Goal: Navigation & Orientation: Find specific page/section

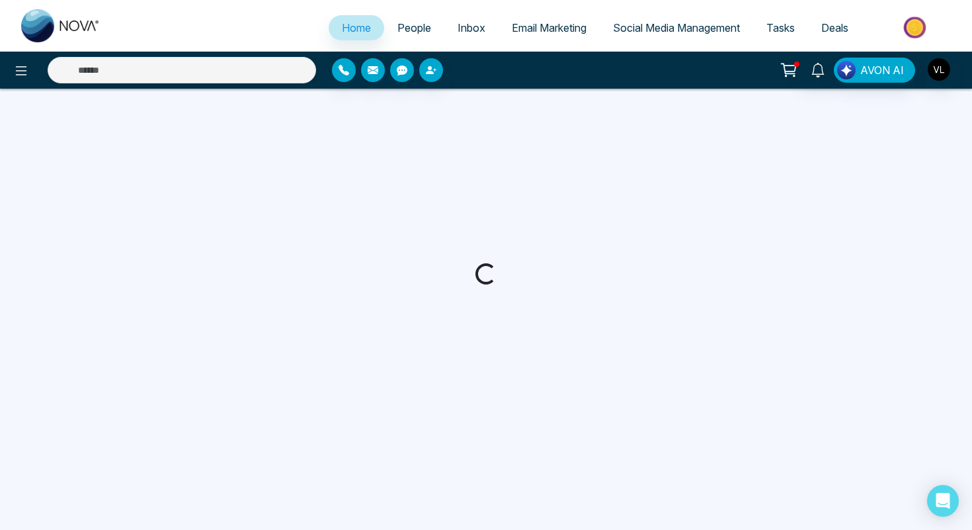
select select "*"
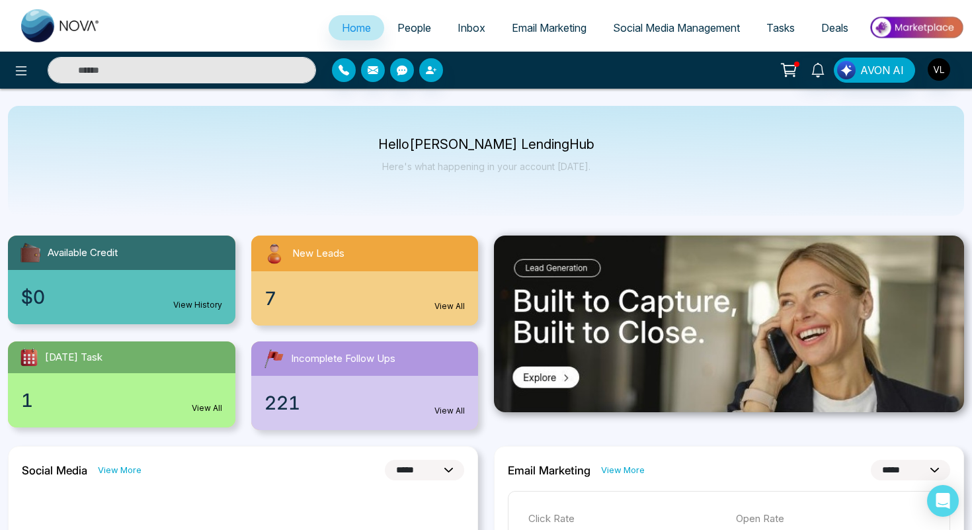
click at [416, 31] on span "People" at bounding box center [414, 27] width 34 height 13
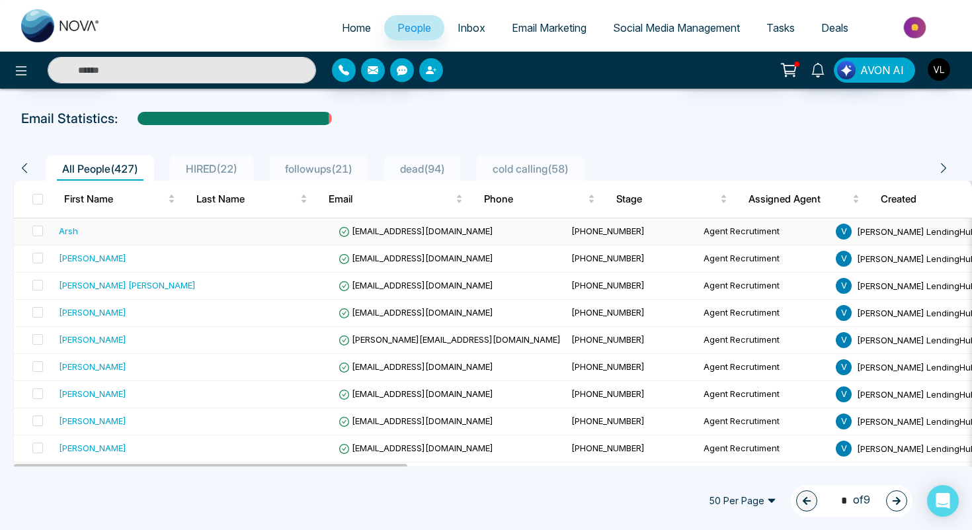
scroll to position [50, 0]
